Goal: Browse casually

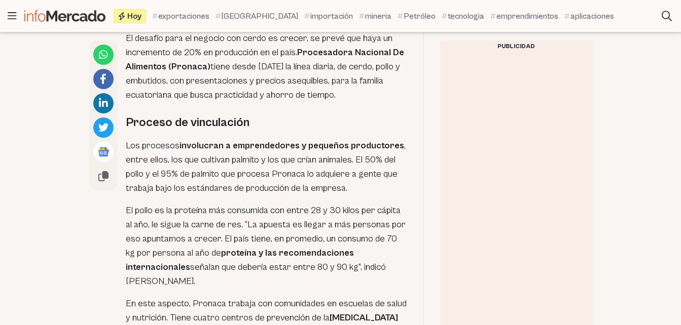
scroll to position [1552, 0]
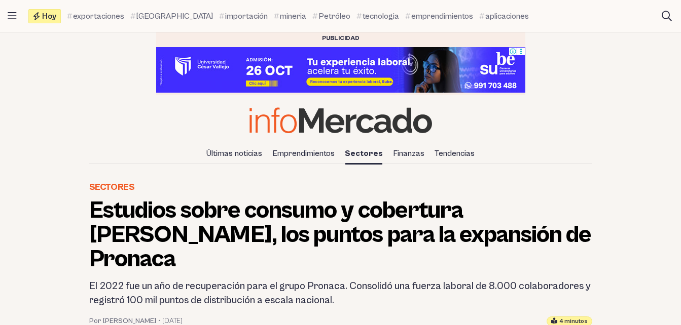
drag, startPoint x: 0, startPoint y: 0, endPoint x: 338, endPoint y: 122, distance: 359.4
click at [338, 122] on img at bounding box center [340, 120] width 182 height 26
